Goal: Browse casually

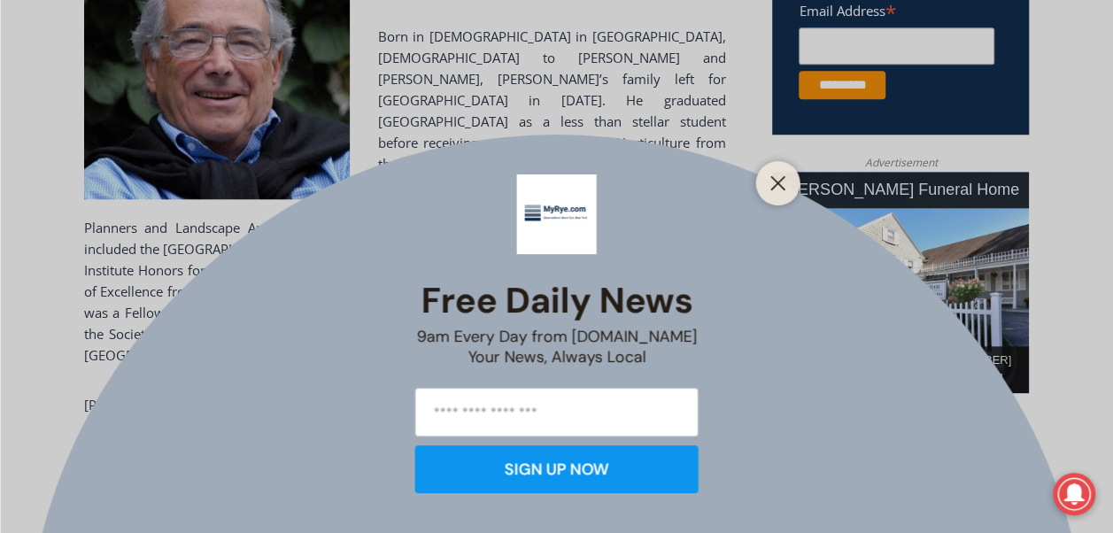
scroll to position [767, 0]
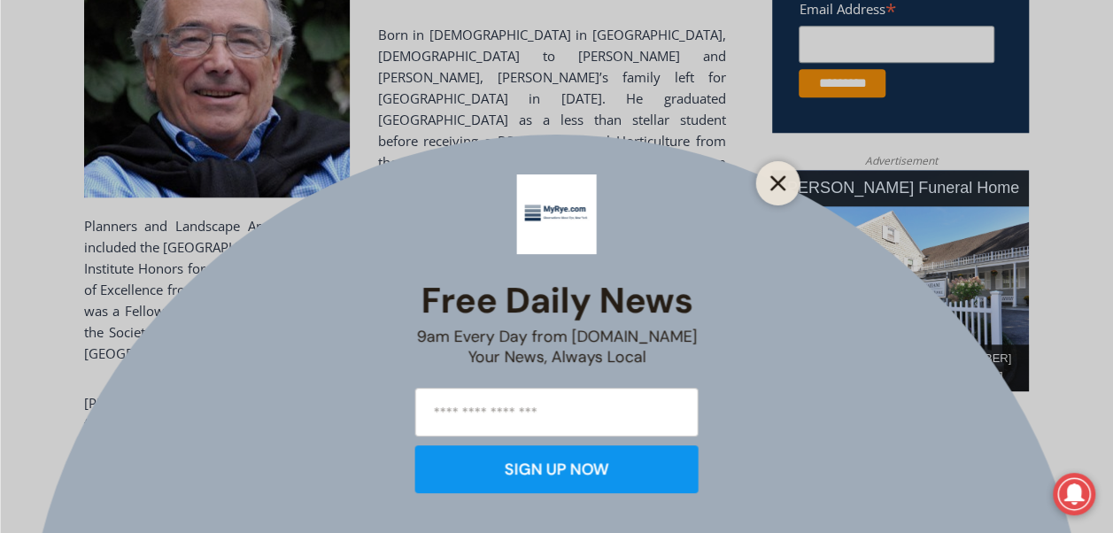
click at [782, 180] on line "Close" at bounding box center [777, 183] width 12 height 12
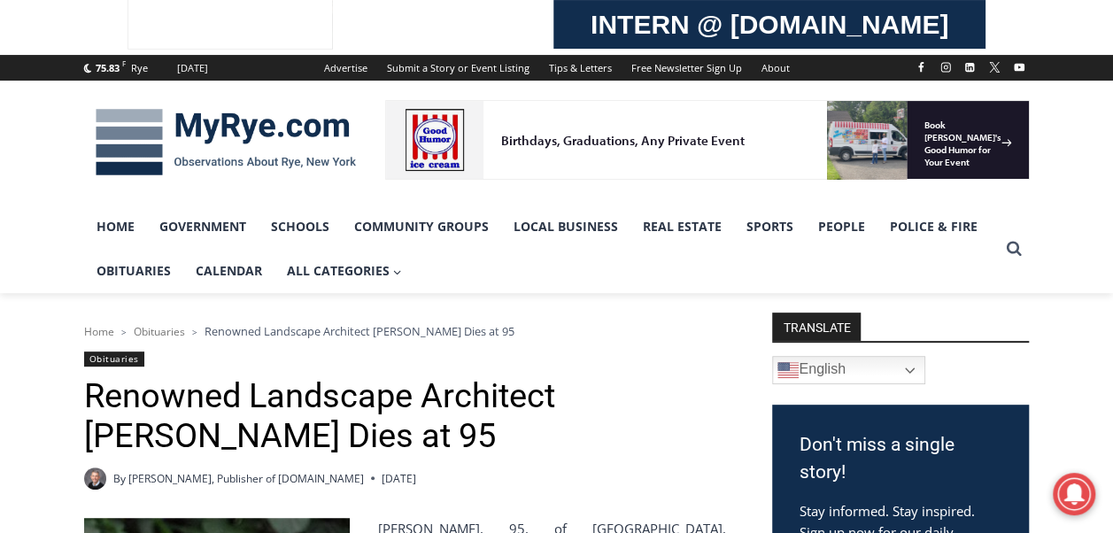
scroll to position [58, 0]
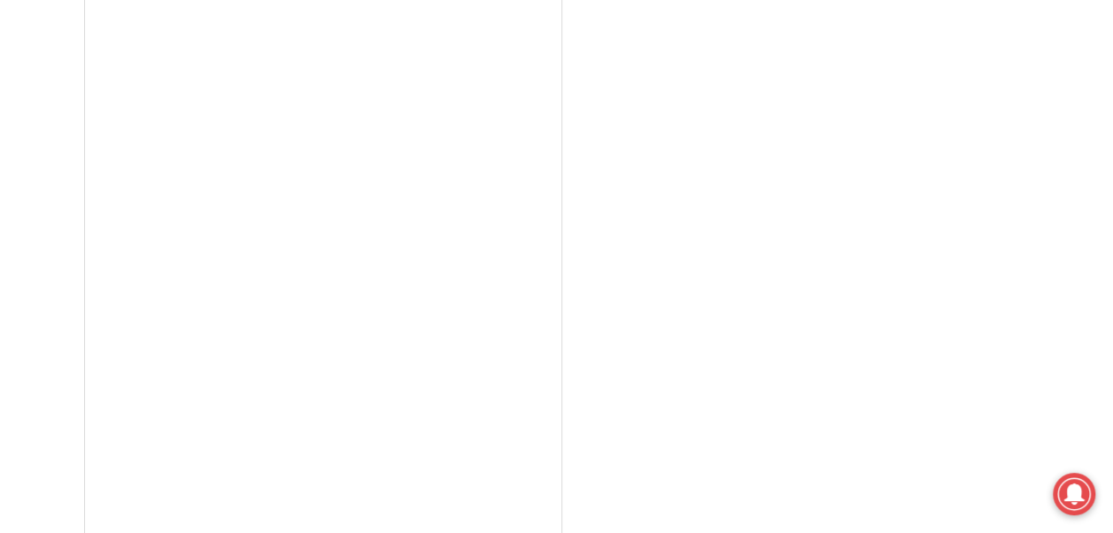
scroll to position [4482, 0]
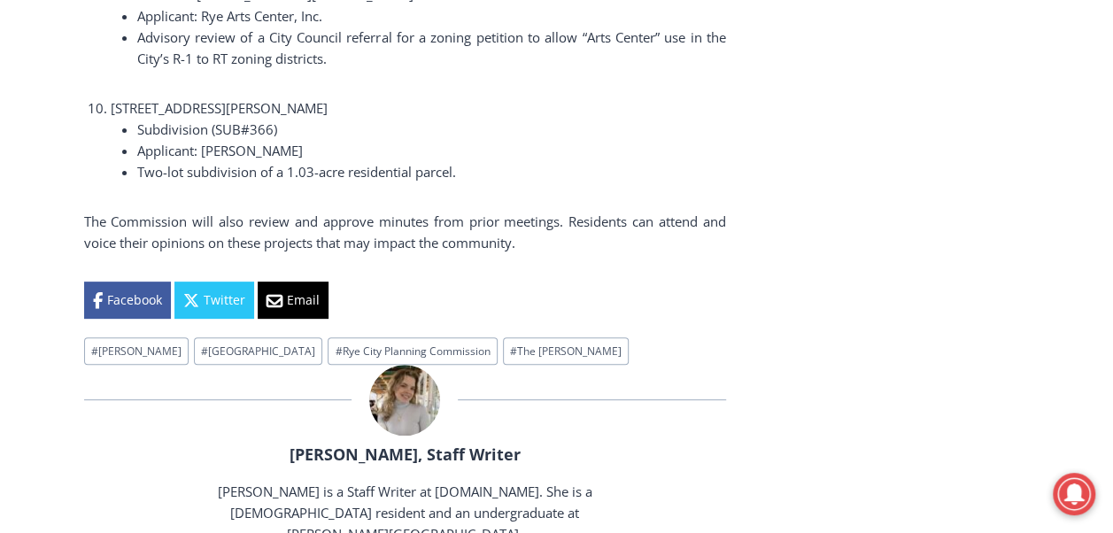
scroll to position [3330, 0]
